Goal: Register for event/course

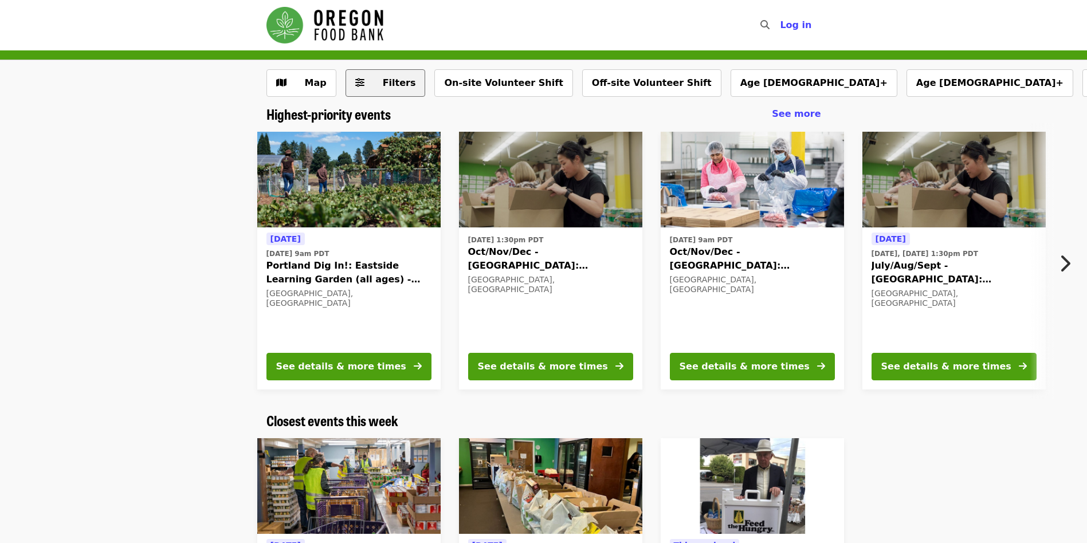
click at [402, 84] on span "Filters" at bounding box center [399, 82] width 33 height 11
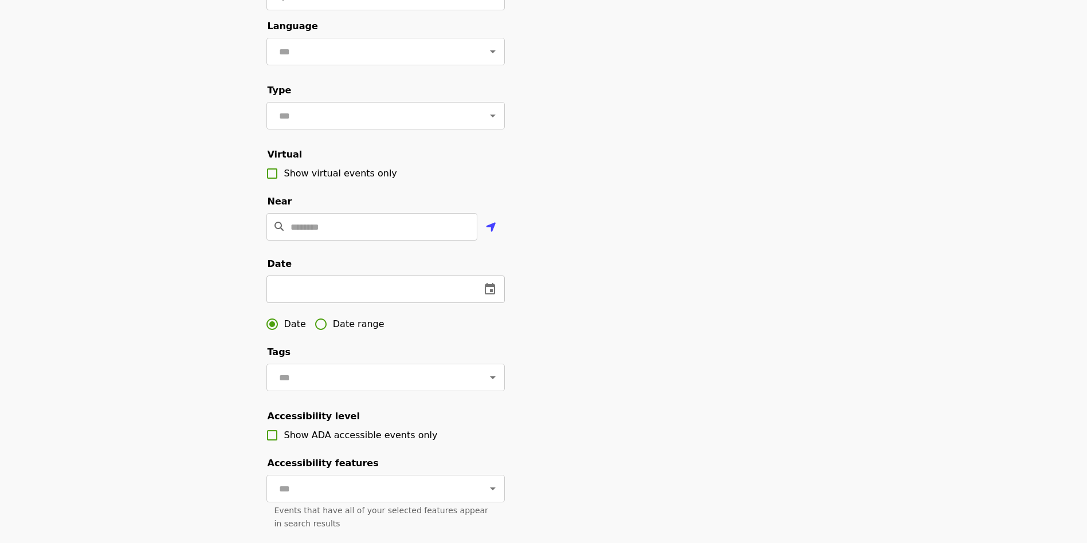
scroll to position [115, 0]
click at [428, 237] on input "Location" at bounding box center [384, 226] width 187 height 28
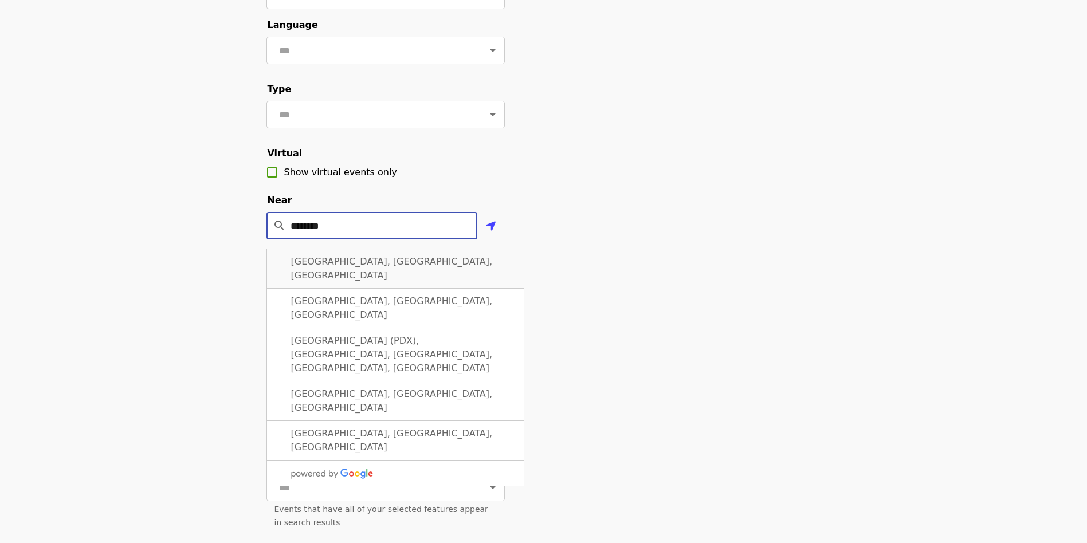
click at [375, 280] on div "[GEOGRAPHIC_DATA], [GEOGRAPHIC_DATA], [GEOGRAPHIC_DATA]" at bounding box center [396, 269] width 258 height 40
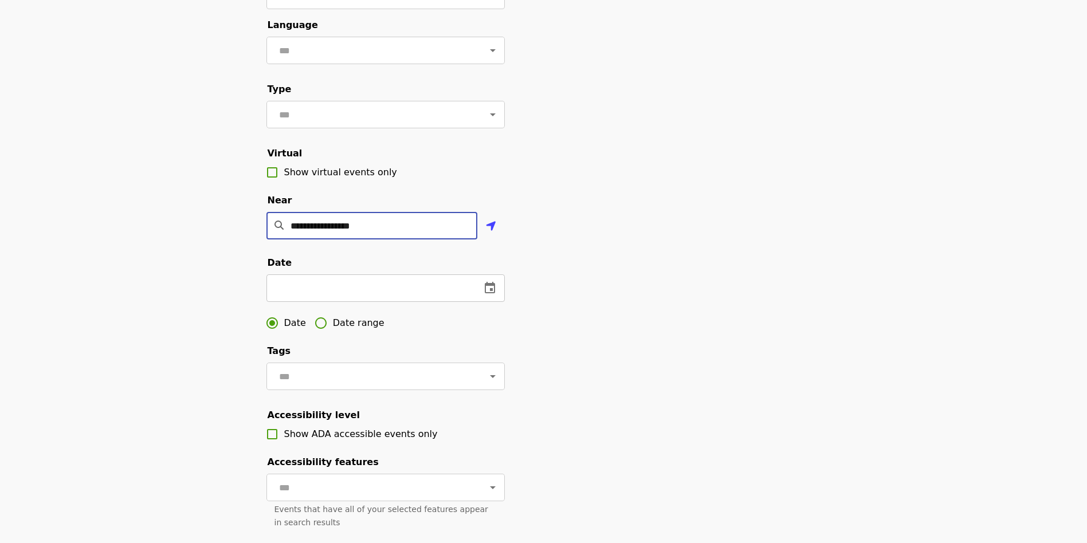
type input "**********"
click at [503, 302] on div "​" at bounding box center [386, 289] width 238 height 28
click at [495, 295] on icon "change date" at bounding box center [490, 288] width 14 height 14
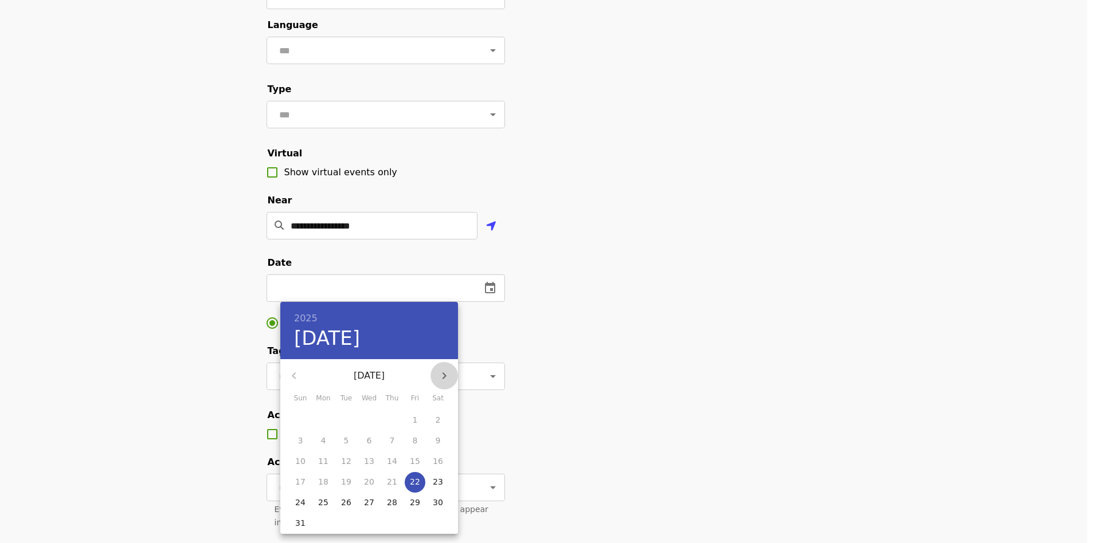
click at [441, 378] on icon "button" at bounding box center [444, 376] width 14 height 14
click at [343, 417] on span "2" at bounding box center [346, 419] width 21 height 11
type input "**********"
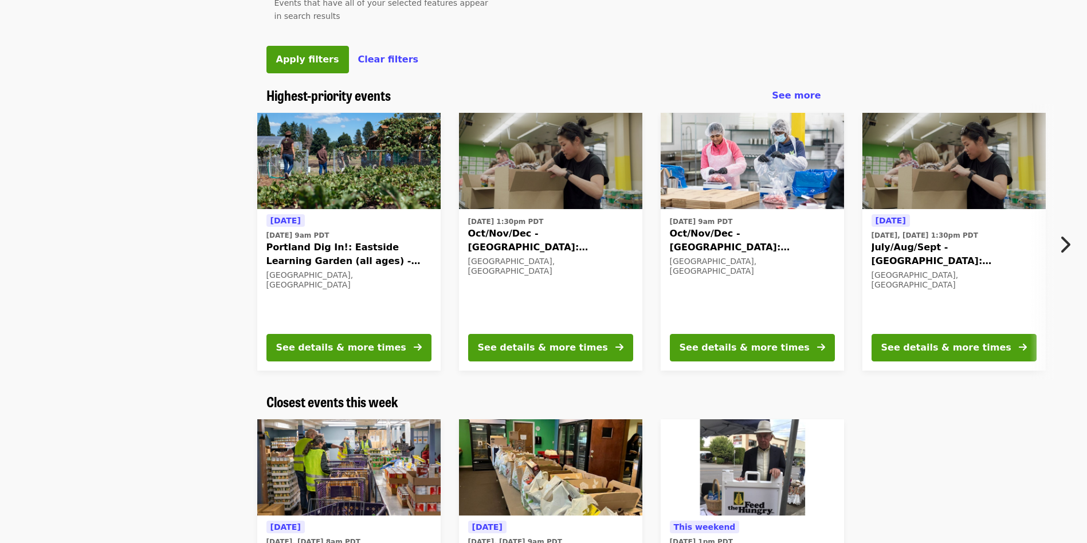
scroll to position [630, 0]
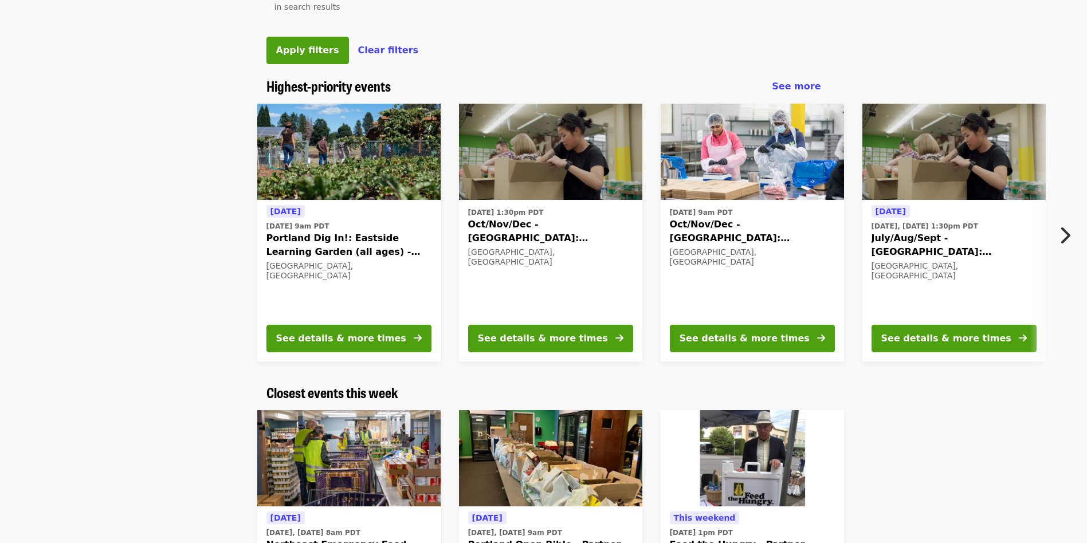
click at [519, 259] on span "July/Aug/Sept - [GEOGRAPHIC_DATA]: Repack/Sort (age [DEMOGRAPHIC_DATA]+)" at bounding box center [954, 246] width 165 height 28
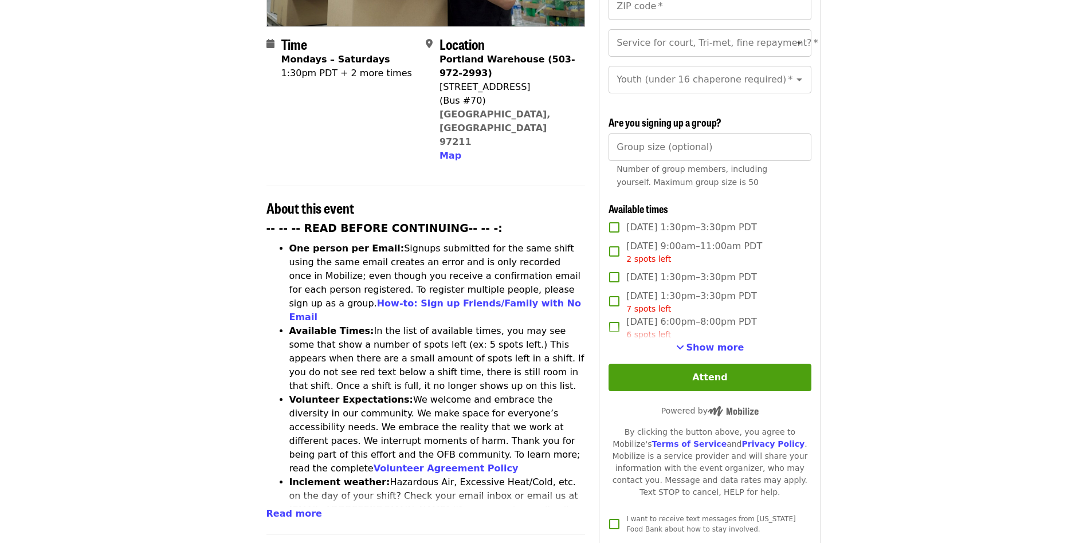
scroll to position [287, 0]
